Goal: Task Accomplishment & Management: Manage account settings

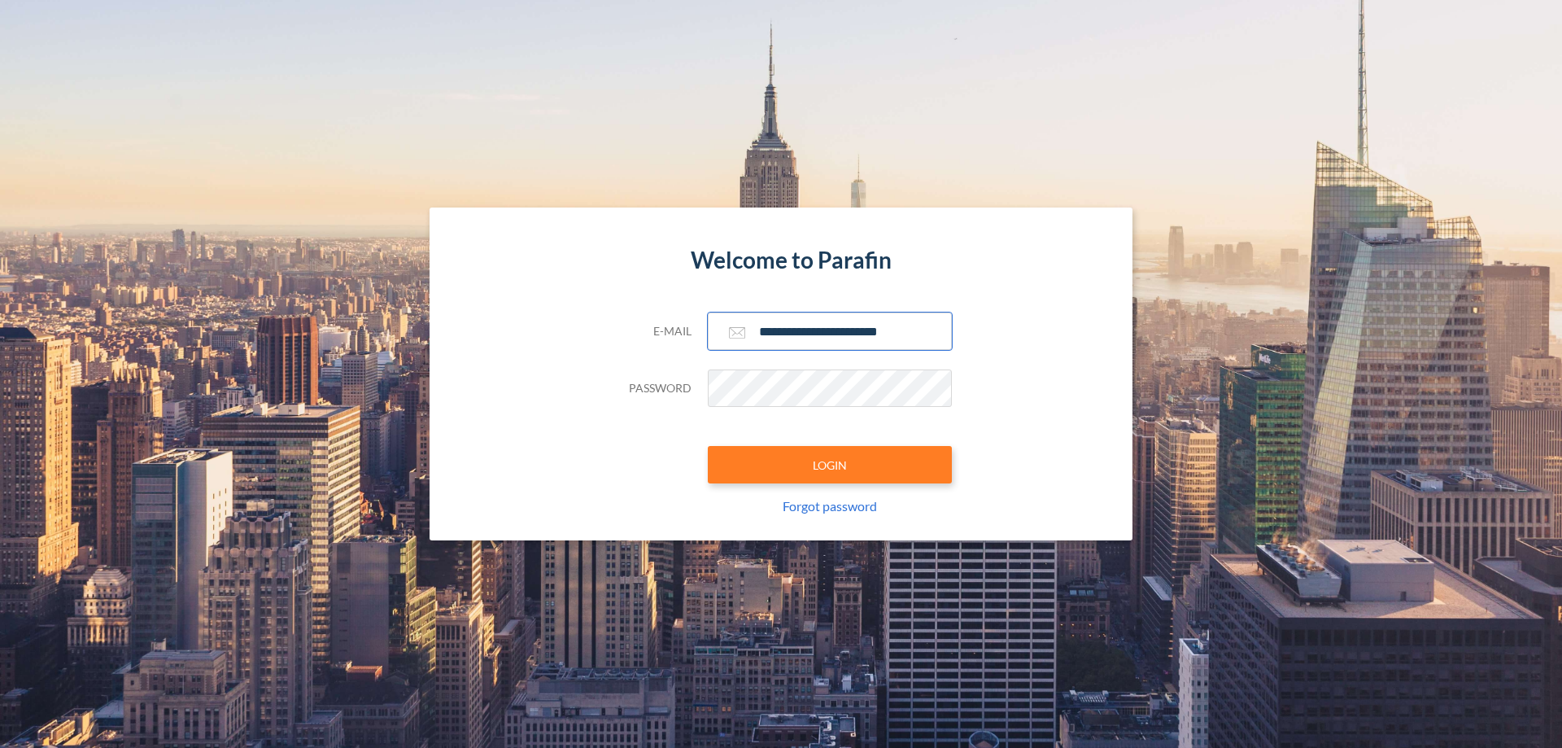
type input "**********"
click at [830, 465] on button "LOGIN" at bounding box center [830, 464] width 244 height 37
